Goal: Task Accomplishment & Management: Manage account settings

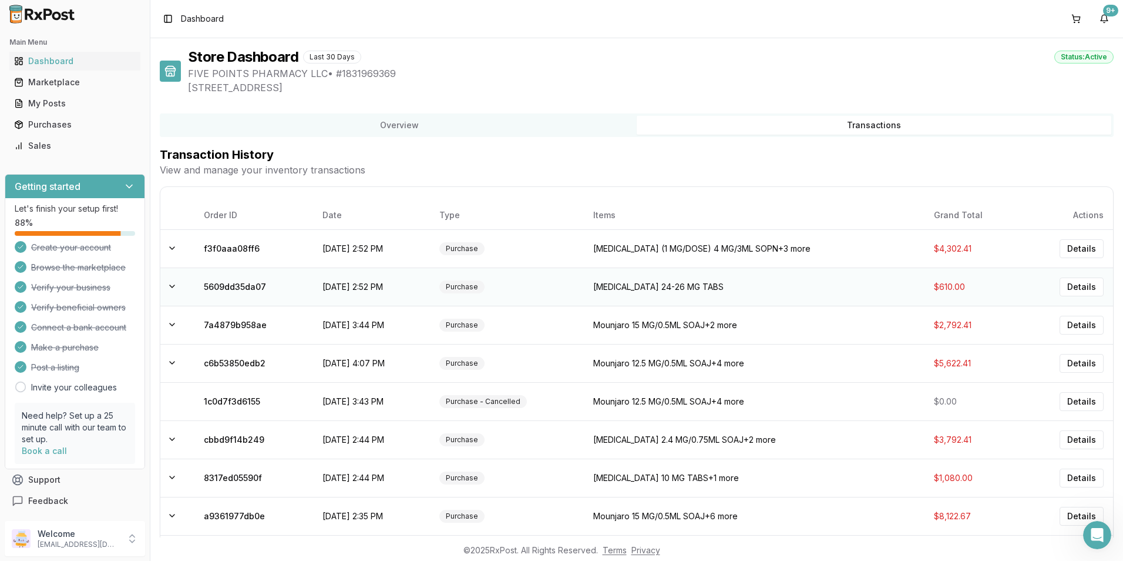
scroll to position [81, 0]
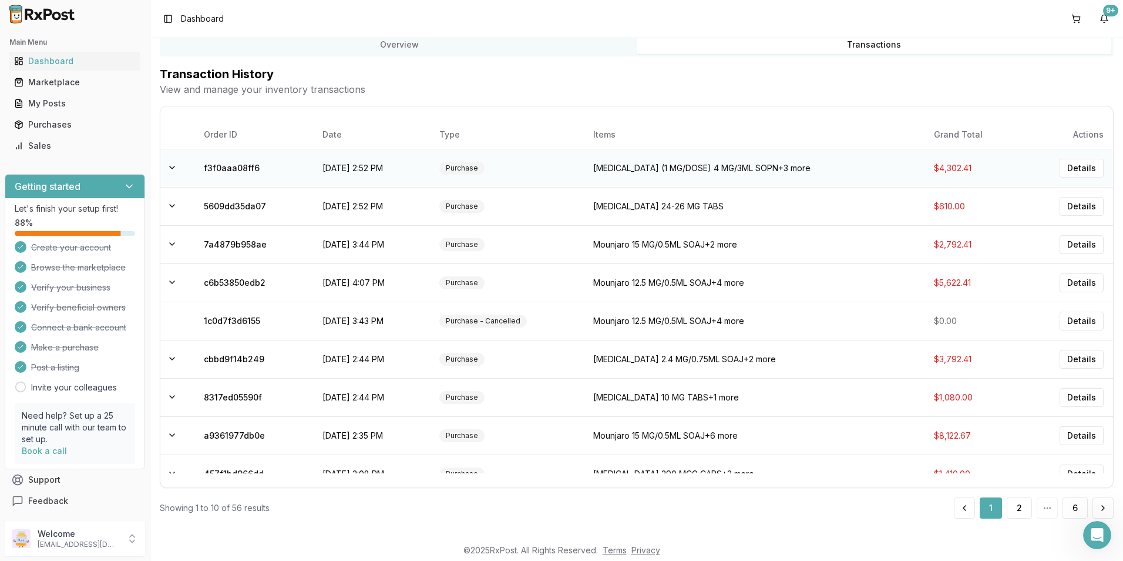
click at [630, 173] on td "[MEDICAL_DATA] (1 MG/DOSE) 4 MG/3ML SOPN +3 more" at bounding box center [754, 168] width 341 height 38
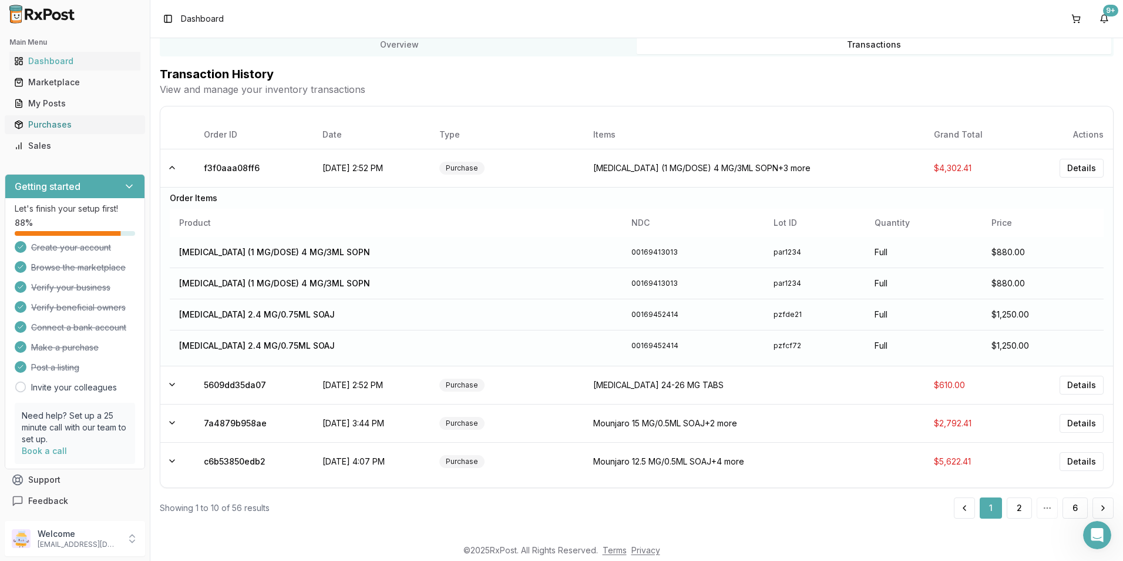
click at [63, 125] on div "Purchases" at bounding box center [75, 125] width 122 height 12
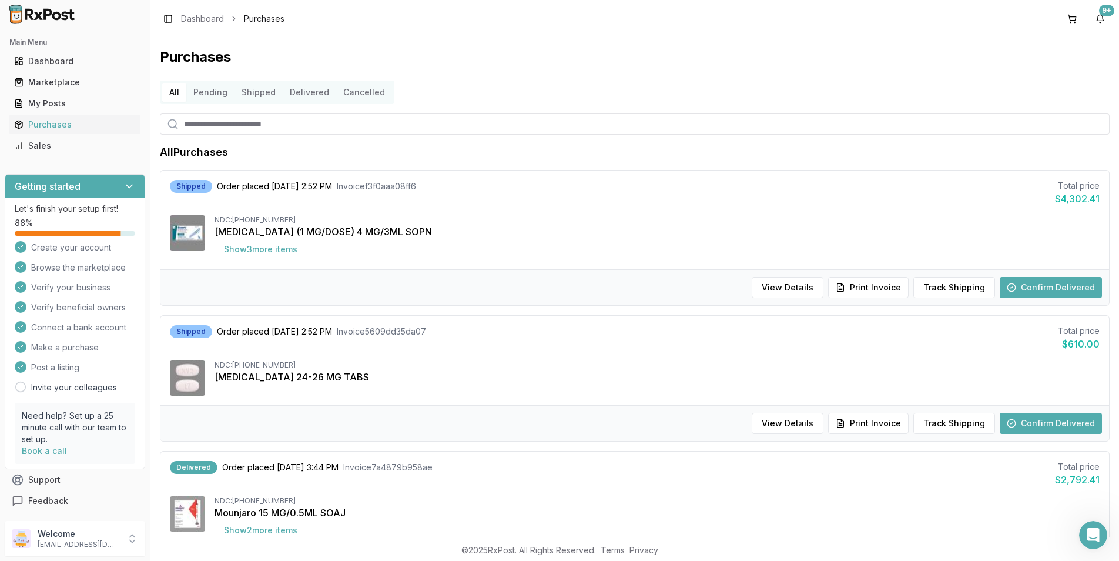
click at [1033, 284] on button "Confirm Delivered" at bounding box center [1051, 287] width 102 height 21
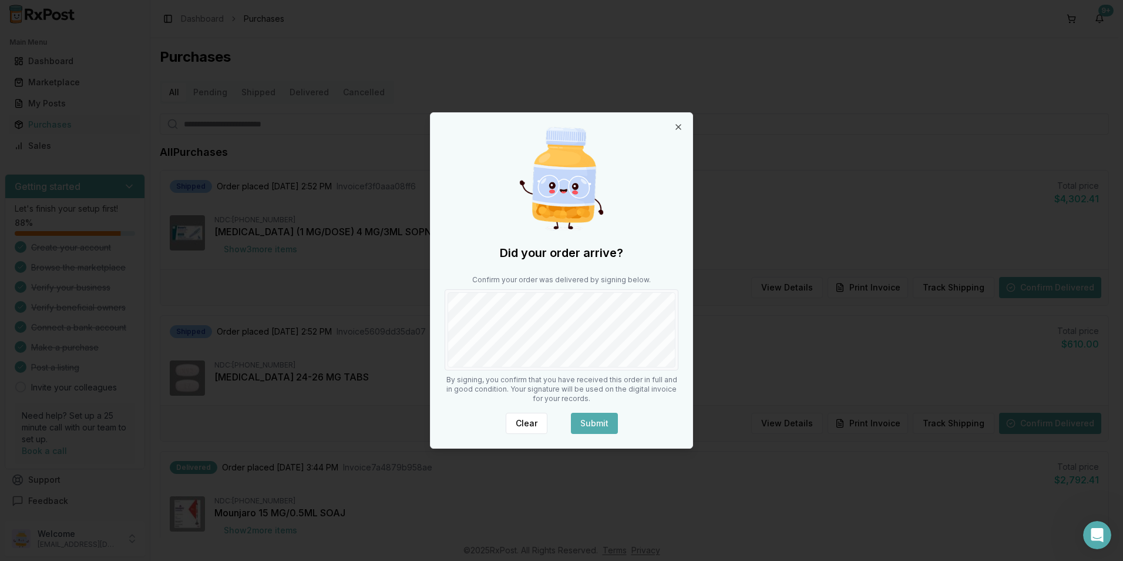
click at [589, 424] on button "Submit" at bounding box center [594, 422] width 47 height 21
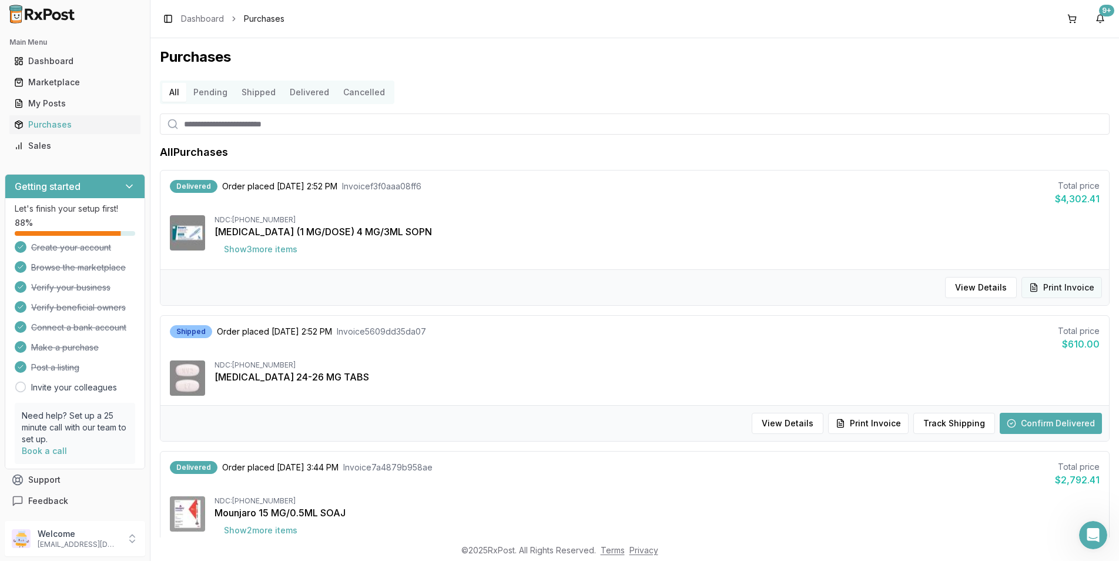
click at [1041, 287] on button "Print Invoice" at bounding box center [1061, 287] width 81 height 21
click at [45, 64] on div "Dashboard" at bounding box center [75, 61] width 122 height 12
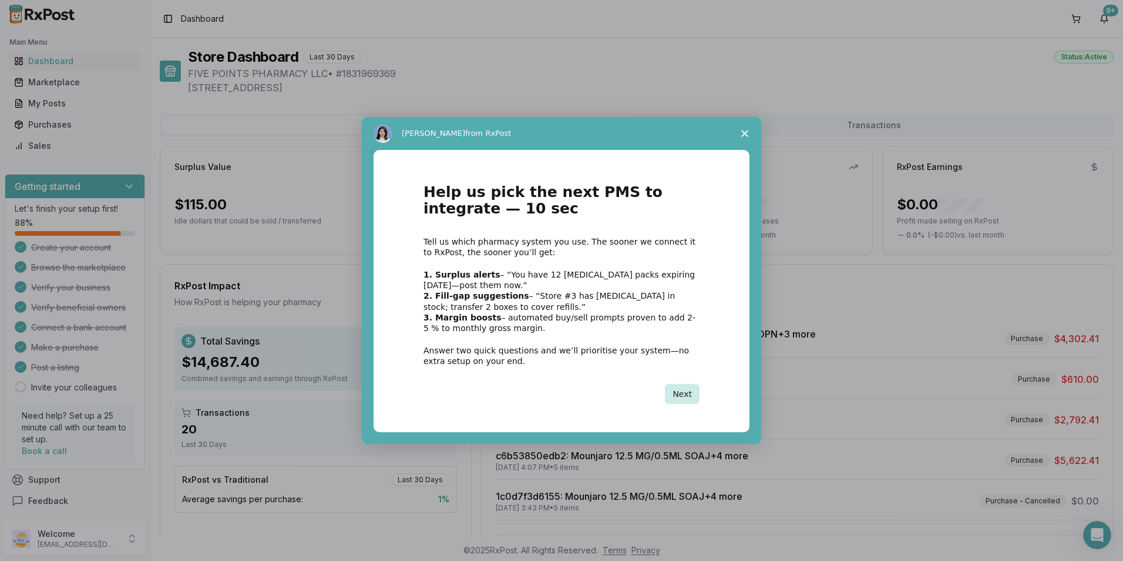
click at [687, 394] on button "Next" at bounding box center [682, 394] width 35 height 20
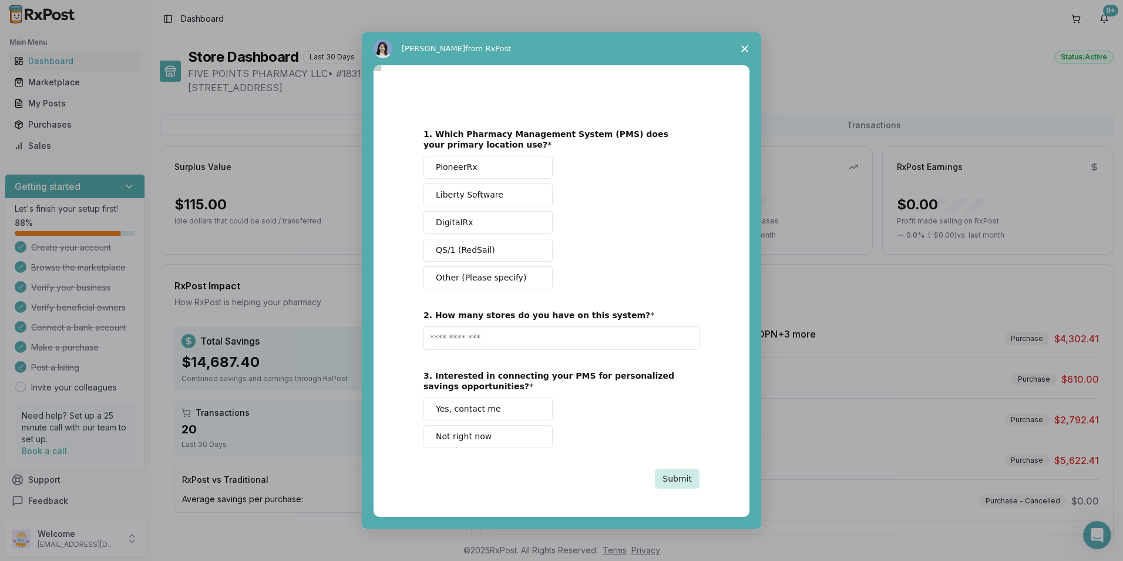
click at [682, 484] on button "Submit" at bounding box center [677, 478] width 45 height 20
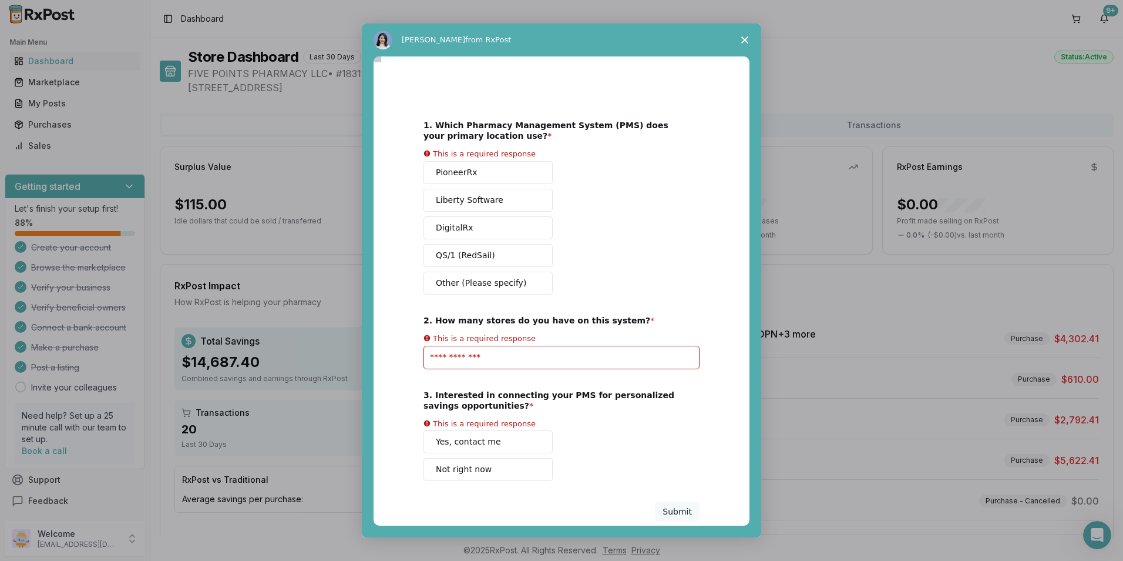
click at [745, 41] on icon "Close survey" at bounding box center [745, 39] width 7 height 7
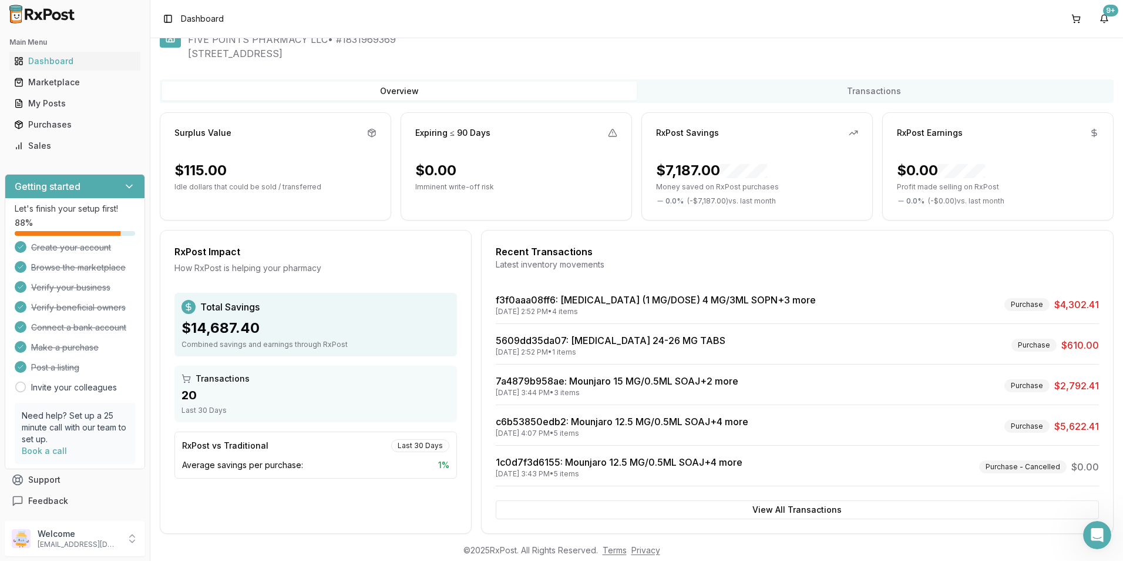
scroll to position [49, 0]
